Goal: Navigation & Orientation: Understand site structure

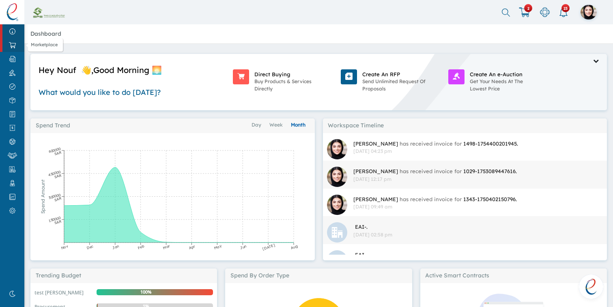
click at [19, 50] on link "Marketplace" at bounding box center [12, 45] width 24 height 14
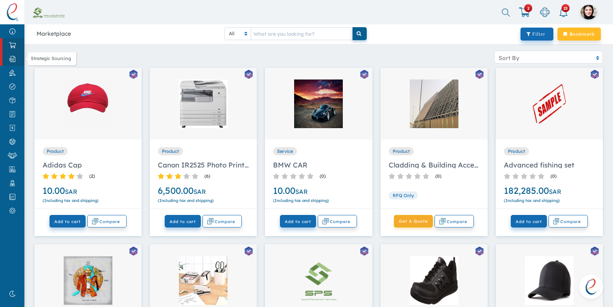
click at [16, 61] on img at bounding box center [12, 59] width 18 height 6
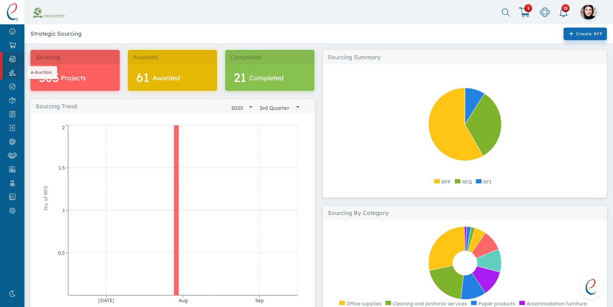
click at [13, 78] on link "e-Auction" at bounding box center [12, 73] width 24 height 14
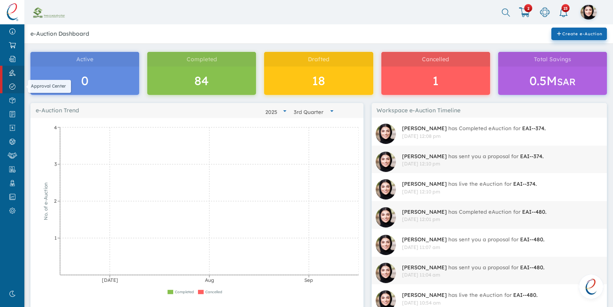
click at [12, 84] on img at bounding box center [12, 87] width 18 height 6
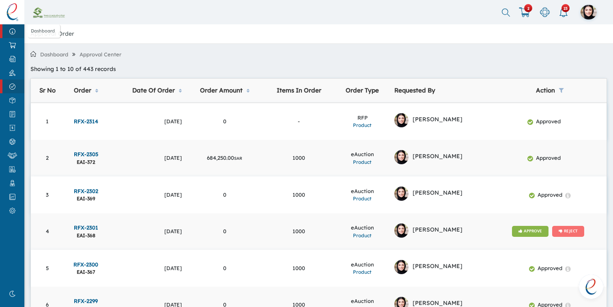
click at [10, 30] on img at bounding box center [12, 31] width 18 height 6
